Goal: Task Accomplishment & Management: Manage account settings

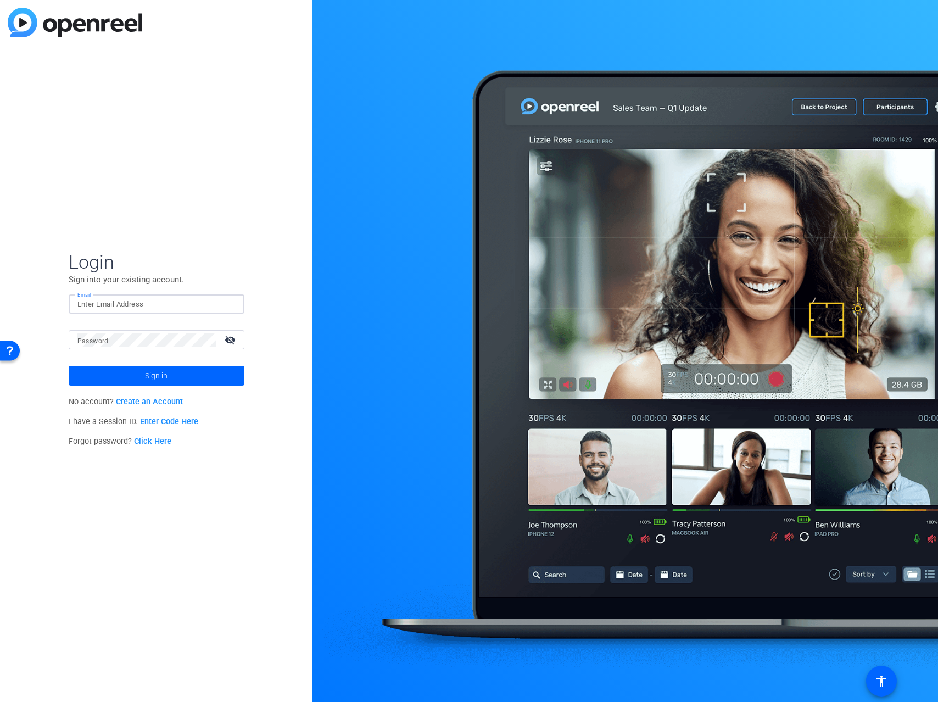
click at [141, 309] on input "Email" at bounding box center [156, 304] width 158 height 13
type input "[PERSON_NAME][EMAIL_ADDRESS][PERSON_NAME][DOMAIN_NAME]"
click at [229, 343] on mat-icon "visibility_off" at bounding box center [231, 340] width 26 height 16
click at [209, 378] on span at bounding box center [157, 375] width 176 height 26
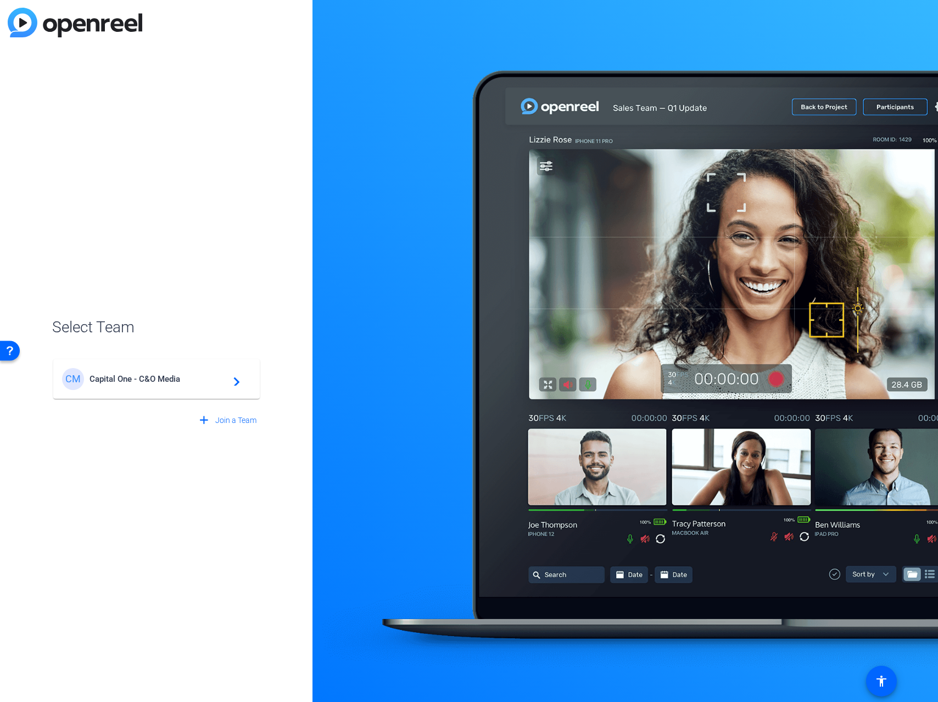
click at [184, 378] on span "Capital One - C&O Media" at bounding box center [157, 379] width 137 height 10
